Goal: Ask a question

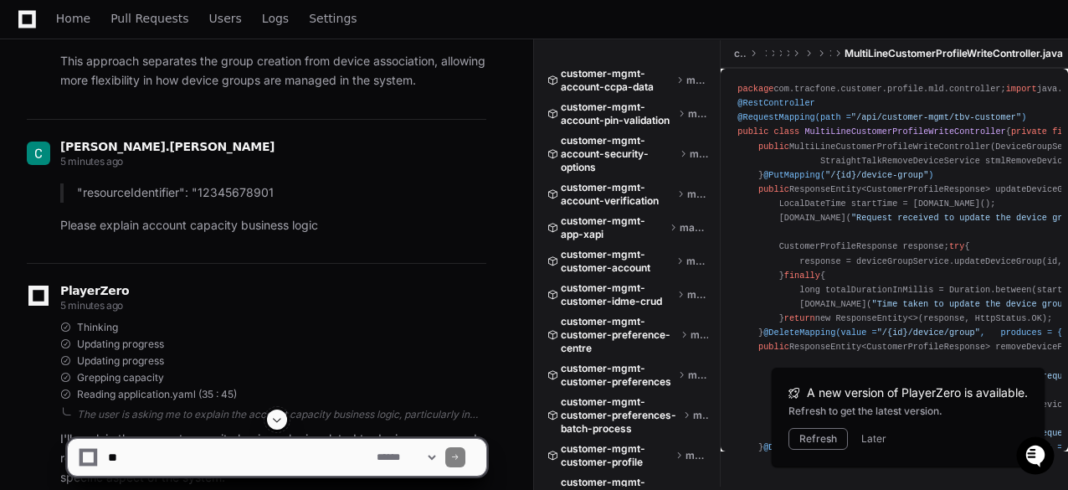
scroll to position [23033, 0]
click at [137, 458] on textarea at bounding box center [239, 457] width 269 height 37
paste textarea "**********"
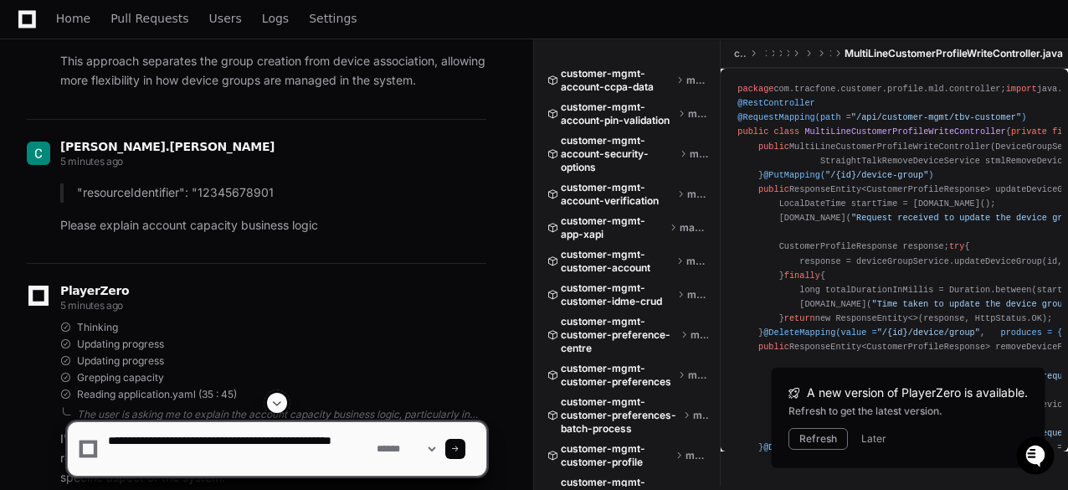
click at [105, 443] on textarea at bounding box center [239, 449] width 269 height 54
click at [235, 441] on textarea at bounding box center [239, 449] width 269 height 54
click at [138, 442] on textarea at bounding box center [239, 449] width 269 height 54
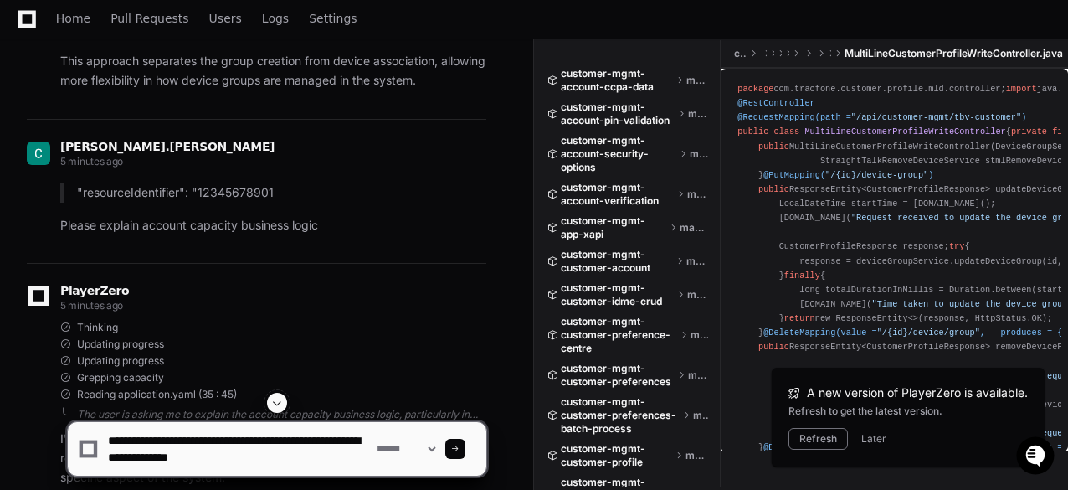
click at [138, 442] on textarea at bounding box center [239, 449] width 269 height 54
click at [222, 440] on textarea at bounding box center [239, 449] width 269 height 54
drag, startPoint x: 109, startPoint y: 454, endPoint x: 324, endPoint y: 440, distance: 215.7
click at [324, 440] on textarea at bounding box center [239, 449] width 269 height 54
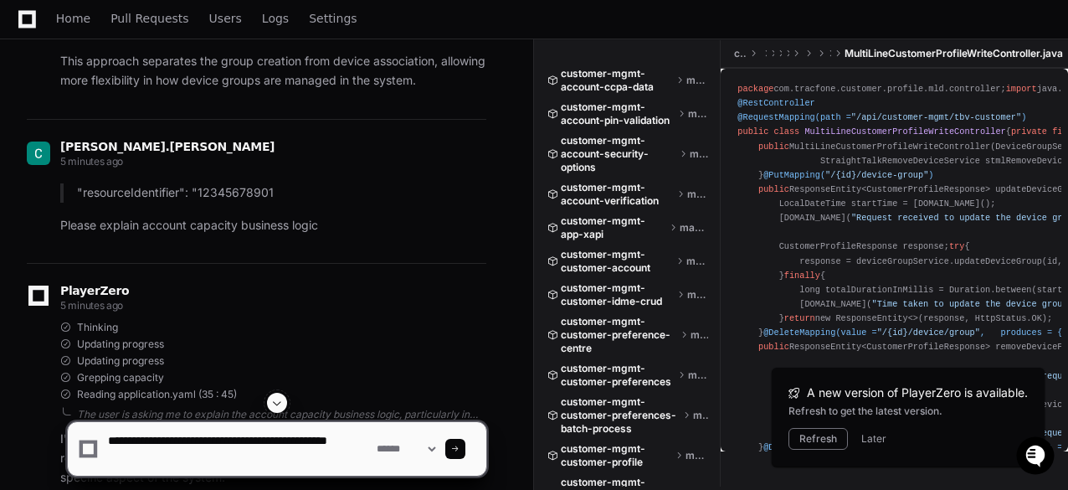
scroll to position [0, 0]
click at [152, 440] on textarea at bounding box center [239, 449] width 269 height 54
paste textarea "**********"
click at [256, 455] on textarea at bounding box center [239, 449] width 269 height 54
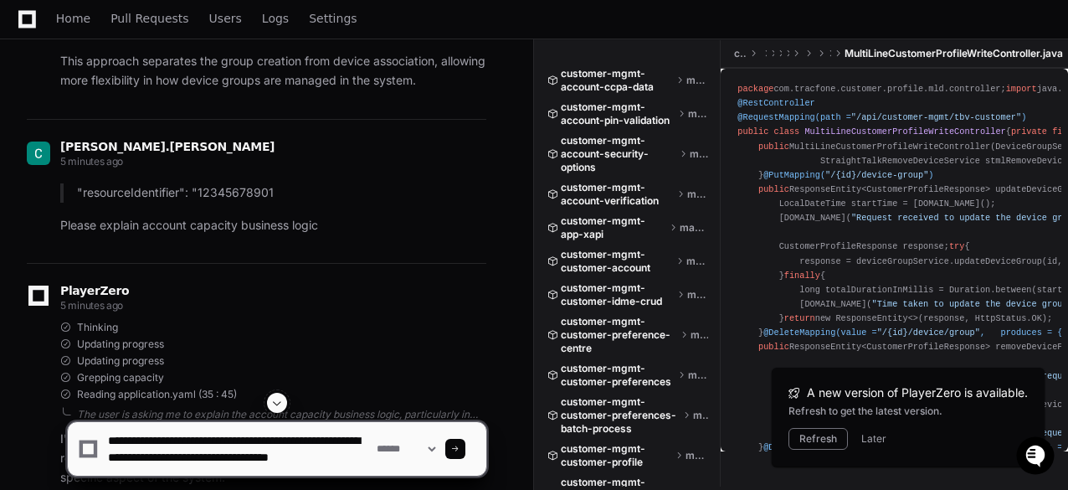
click at [279, 456] on textarea at bounding box center [239, 449] width 269 height 54
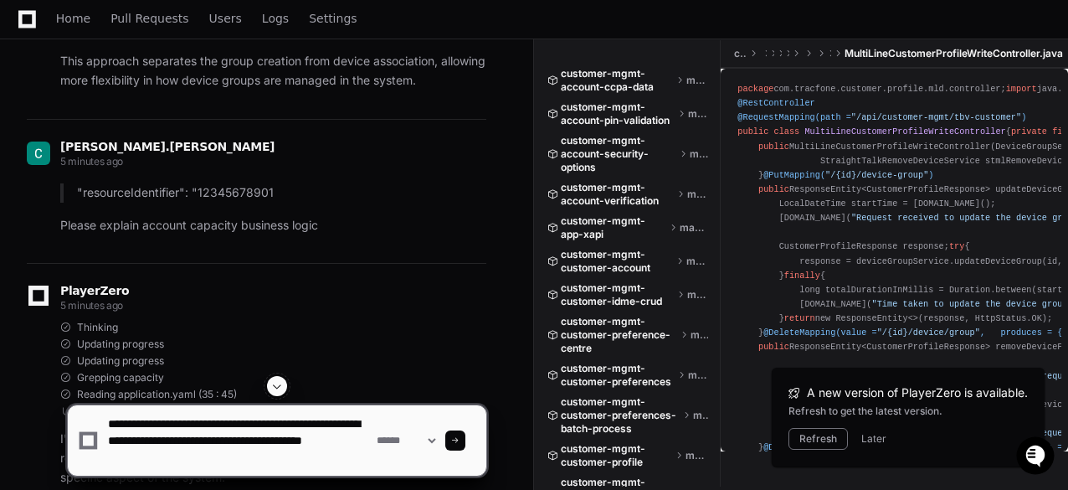
type textarea "**********"
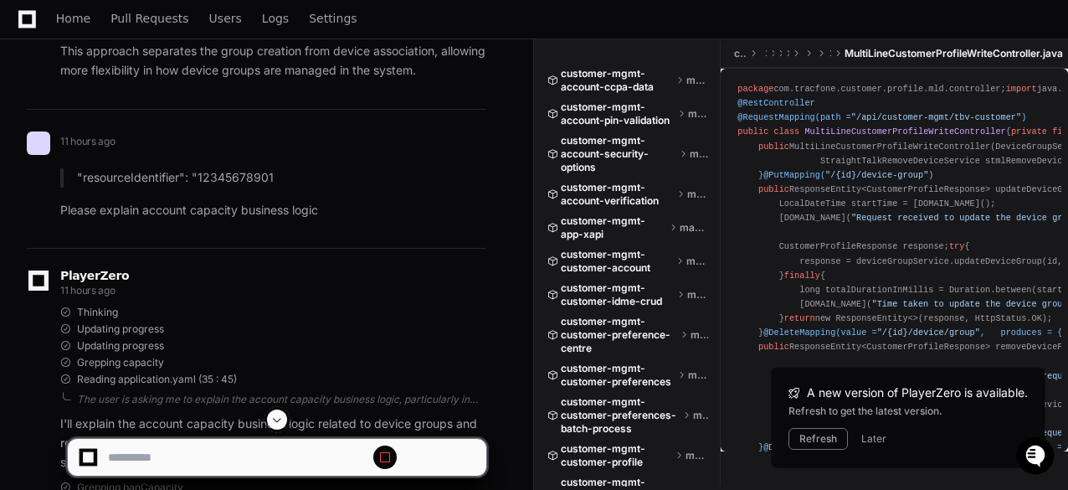
scroll to position [23467, 0]
